Goal: Find specific page/section: Find specific page/section

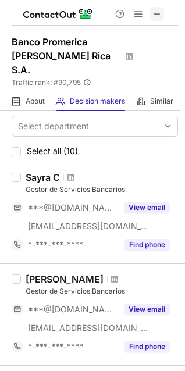
click at [161, 13] on span at bounding box center [156, 13] width 9 height 9
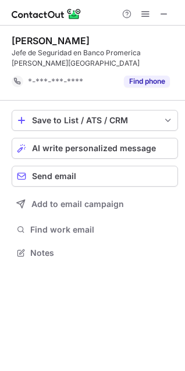
scroll to position [234, 185]
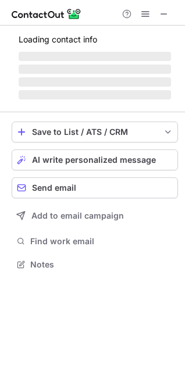
scroll to position [263, 185]
